Goal: Information Seeking & Learning: Learn about a topic

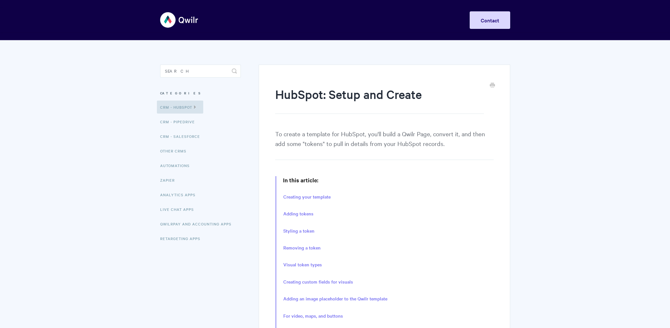
scroll to position [801, 0]
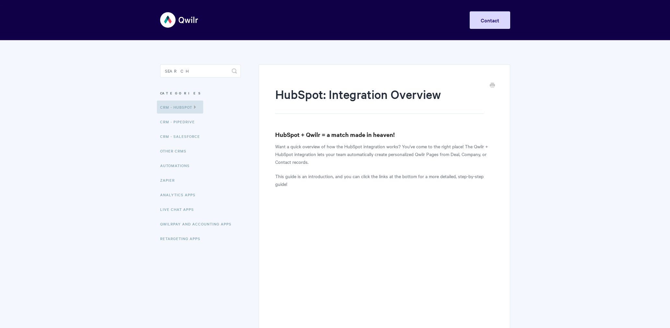
scroll to position [120, 0]
